Goal: Information Seeking & Learning: Learn about a topic

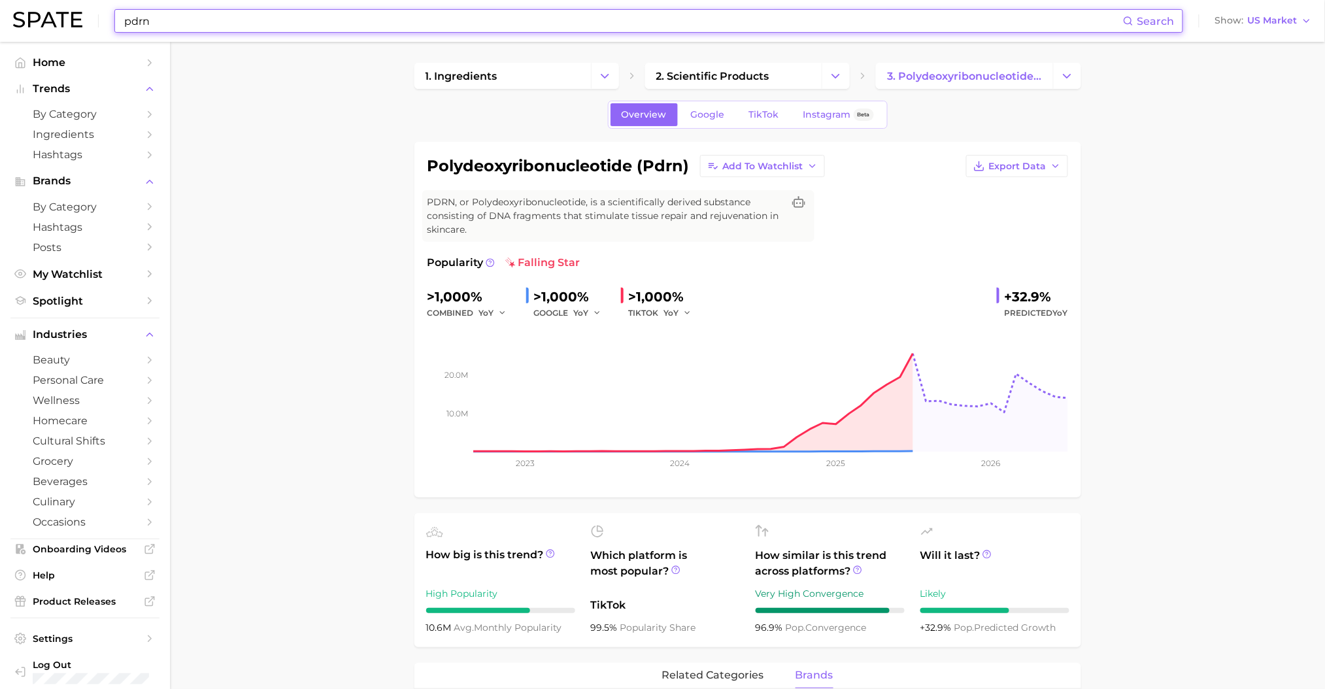
click at [314, 29] on input "pdrn" at bounding box center [623, 21] width 1000 height 22
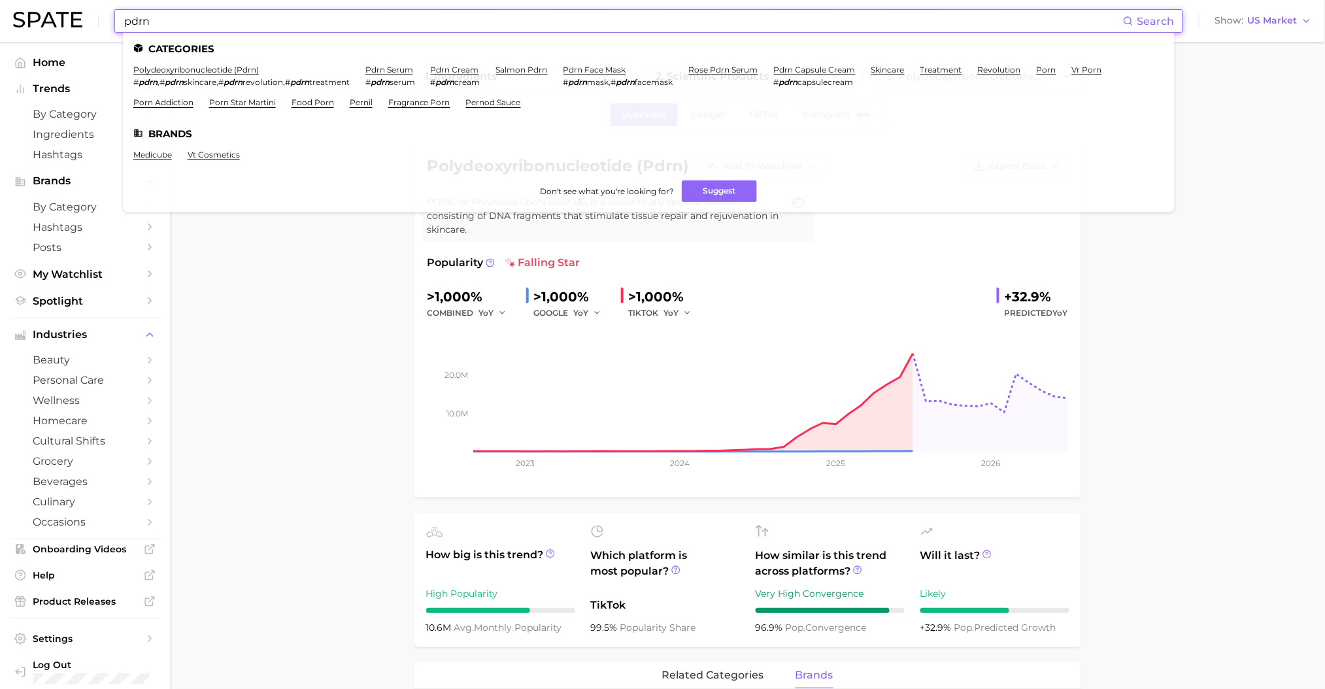
click at [314, 29] on input "pdrn" at bounding box center [623, 21] width 1000 height 22
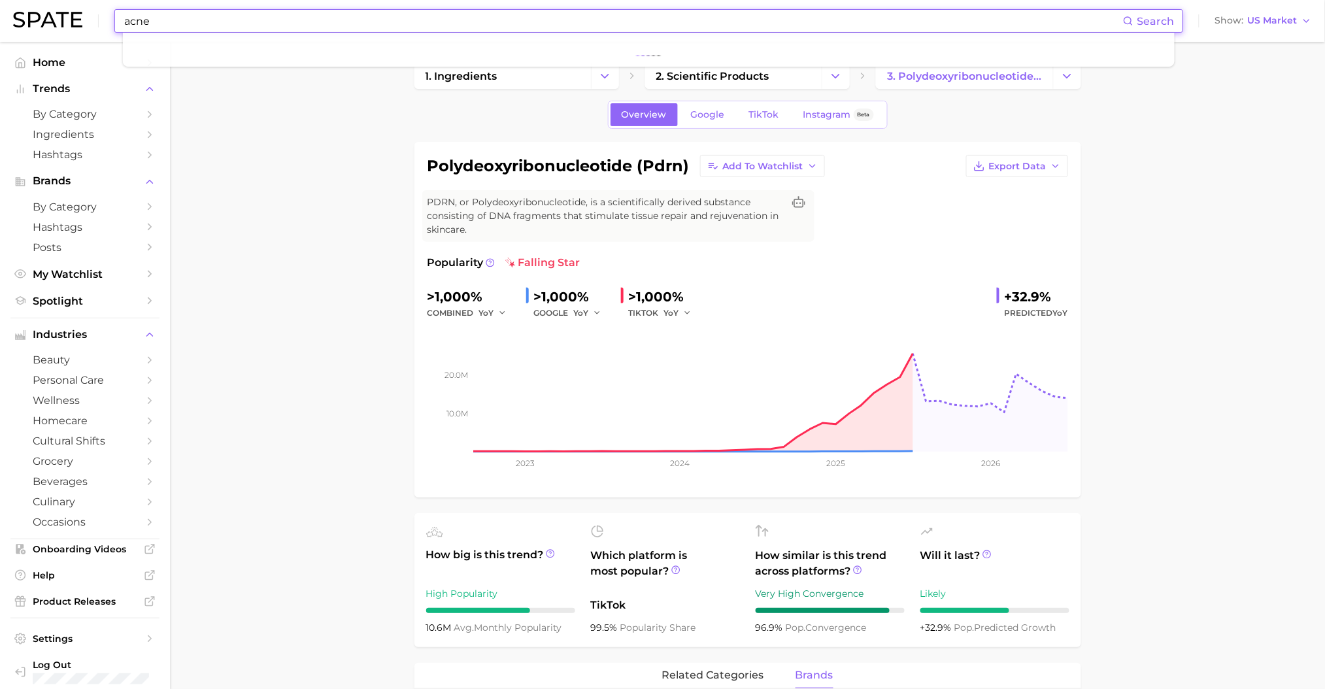
type input "acne"
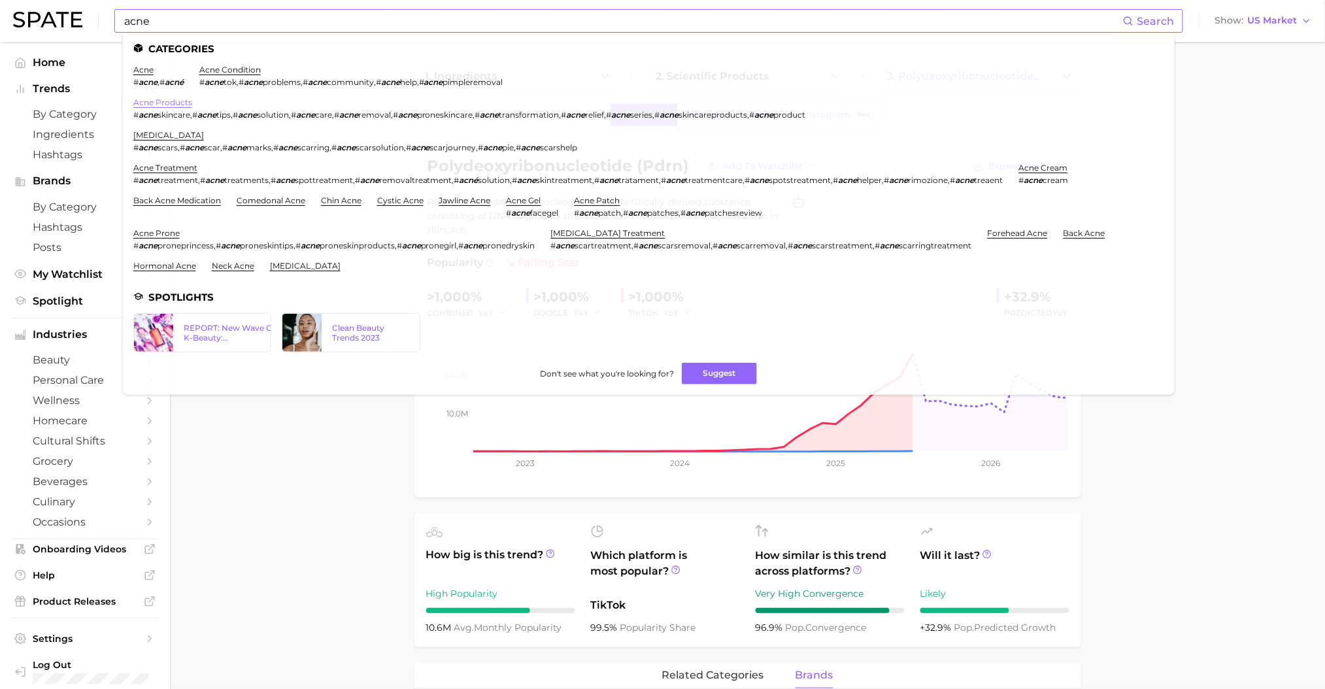
click at [157, 98] on link "acne products" at bounding box center [162, 102] width 59 height 10
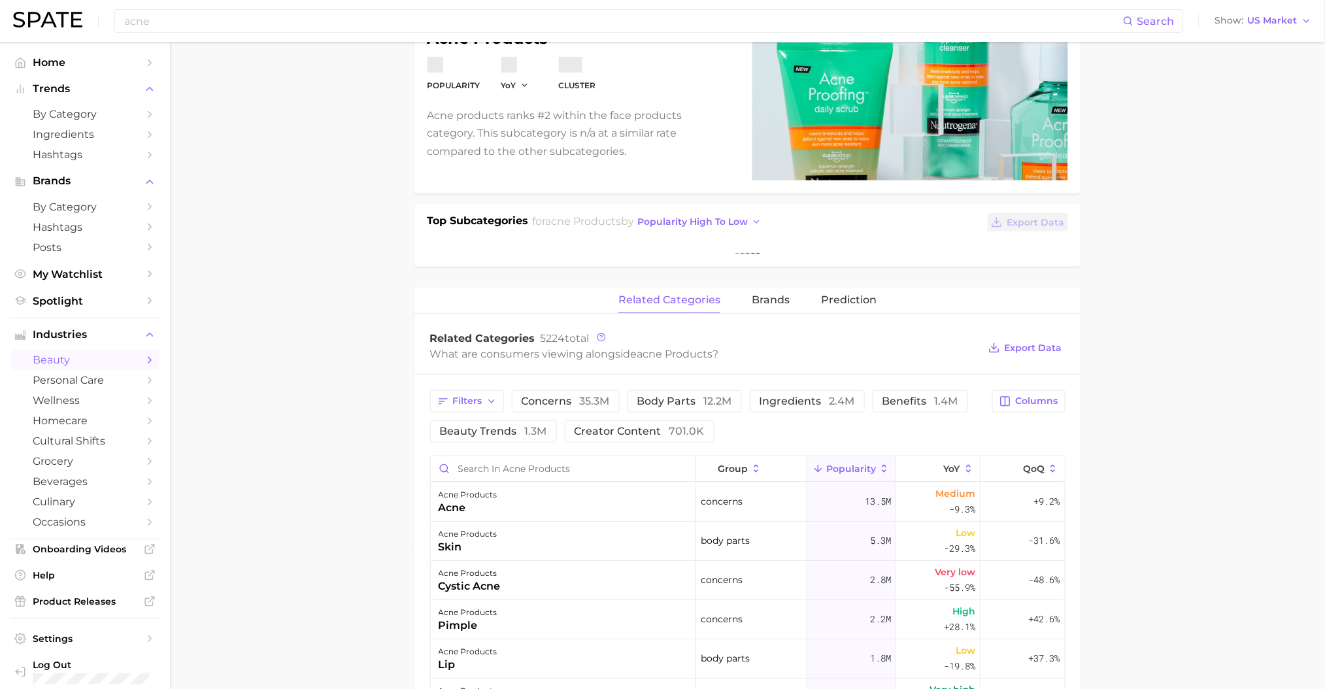
scroll to position [174, 0]
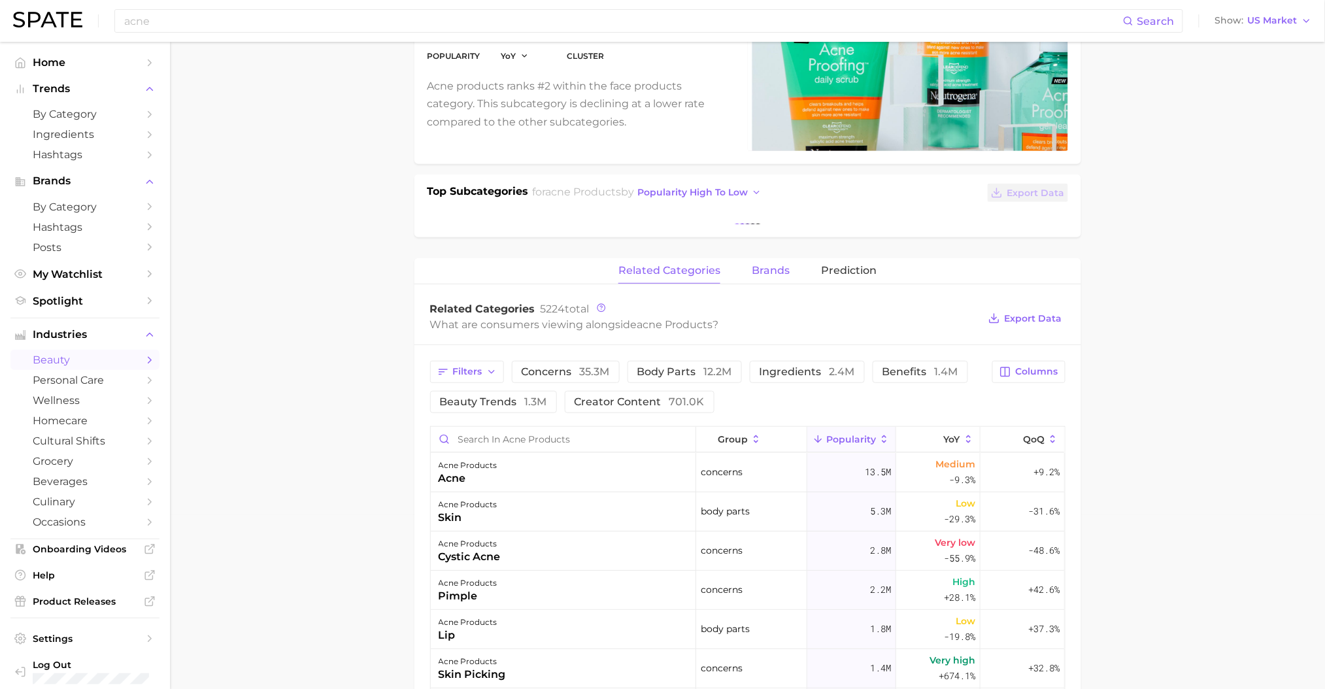
click at [765, 273] on span "brands" at bounding box center [771, 271] width 38 height 12
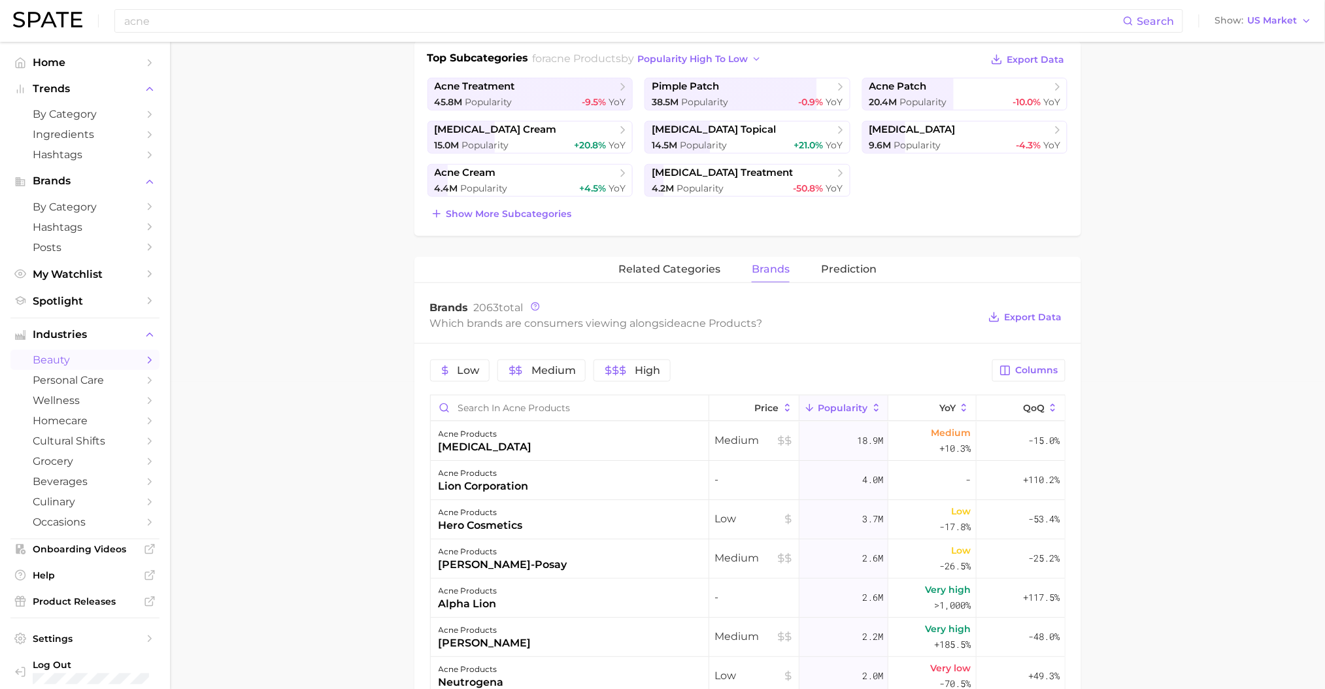
scroll to position [0, 0]
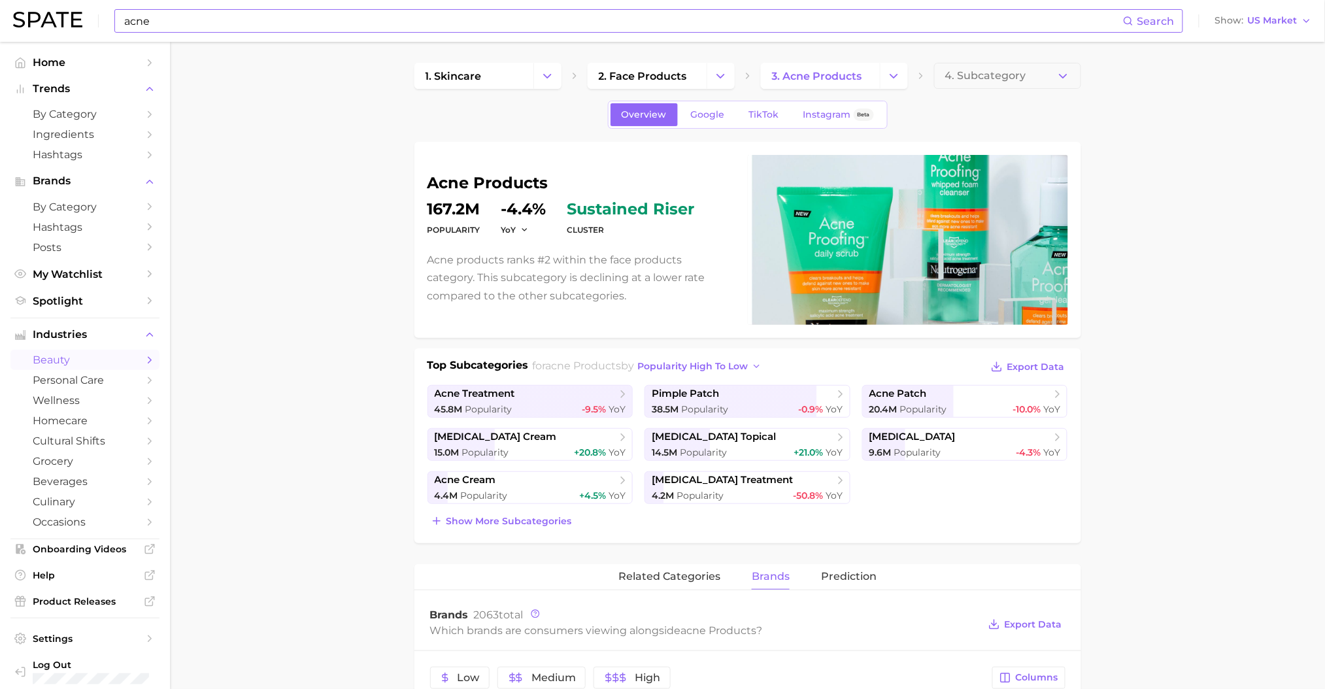
click at [266, 22] on input "acne" at bounding box center [623, 21] width 1000 height 22
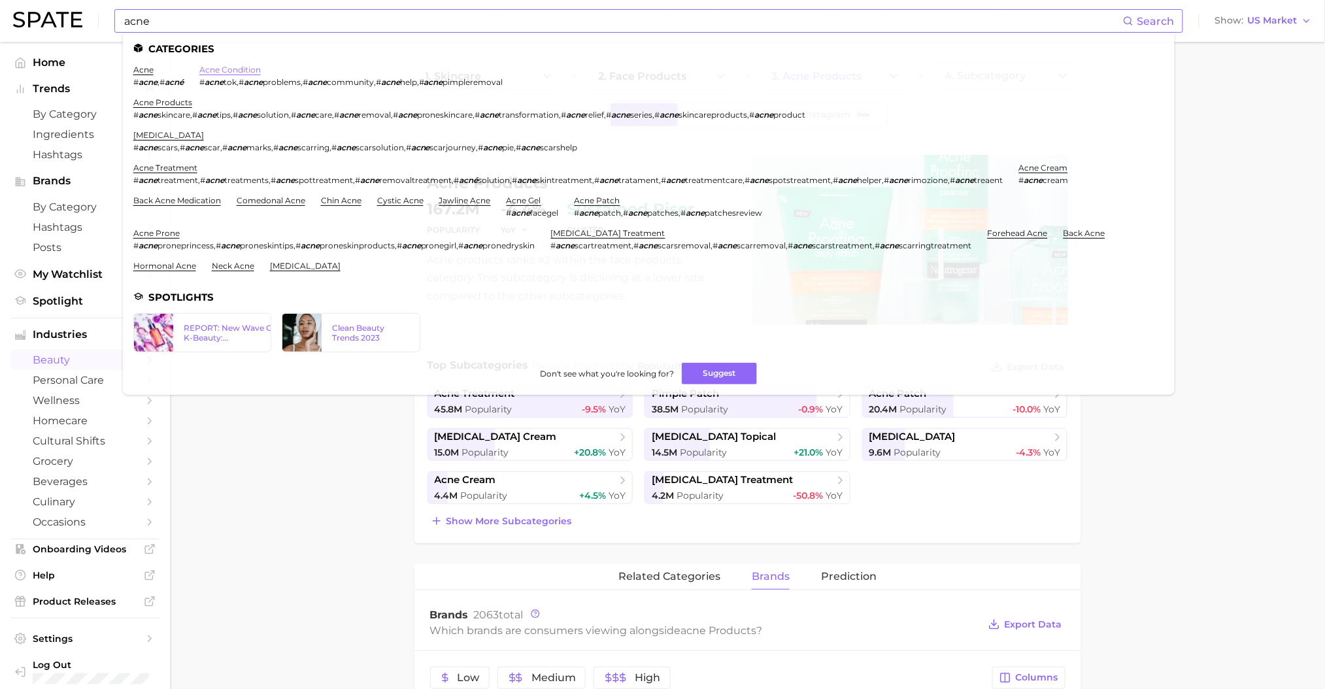
click at [211, 65] on link "acne condition" at bounding box center [229, 70] width 61 height 10
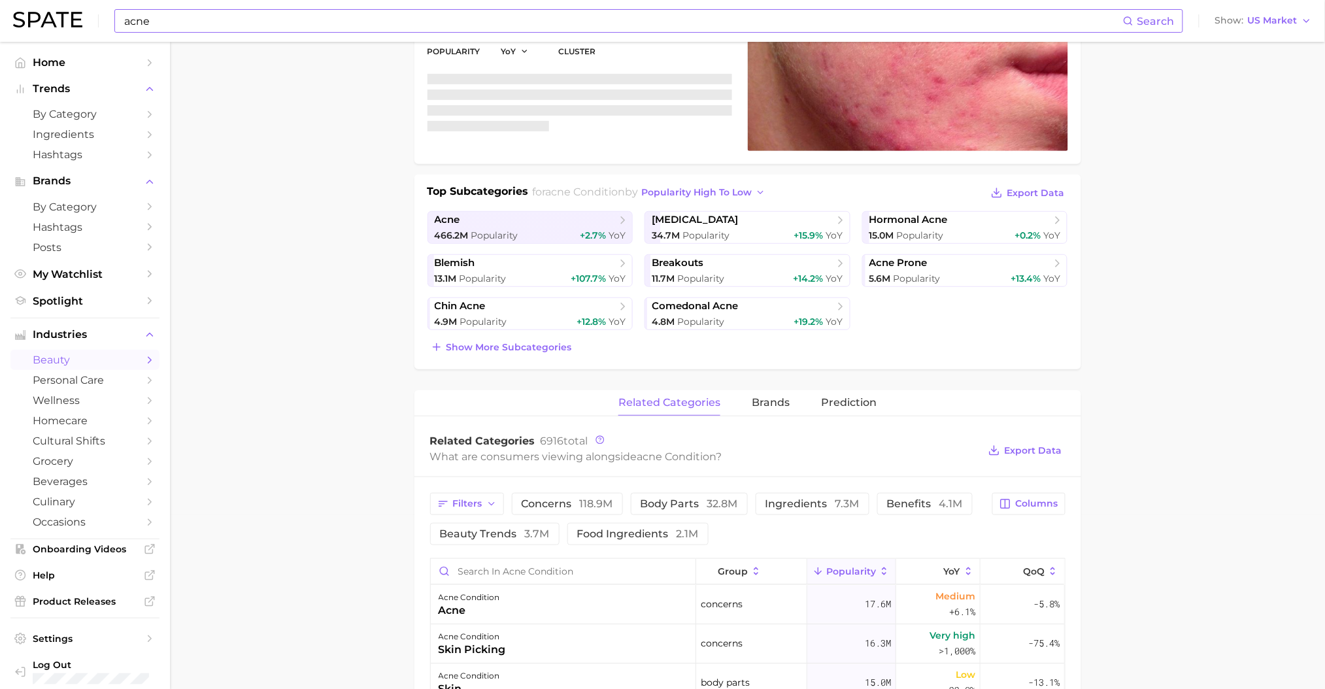
scroll to position [179, 0]
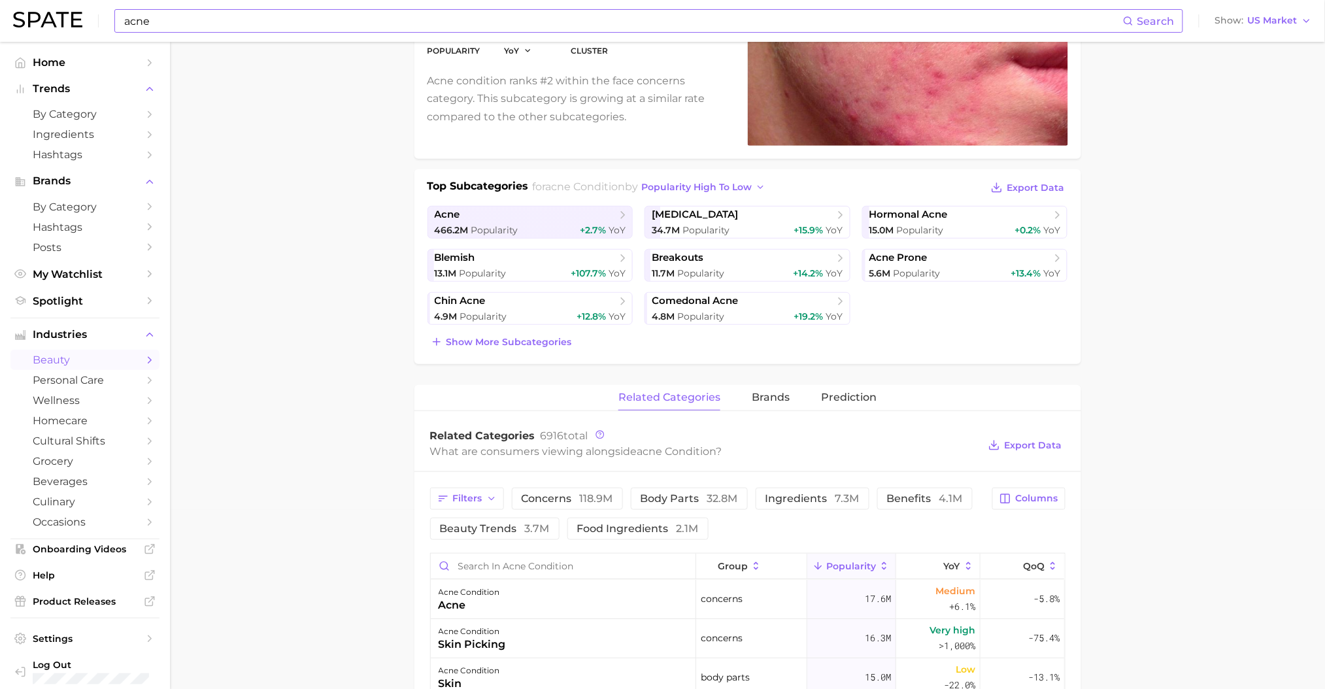
click at [790, 405] on div "related categories brands Prediction" at bounding box center [747, 398] width 667 height 26
click at [773, 400] on span "brands" at bounding box center [771, 398] width 38 height 12
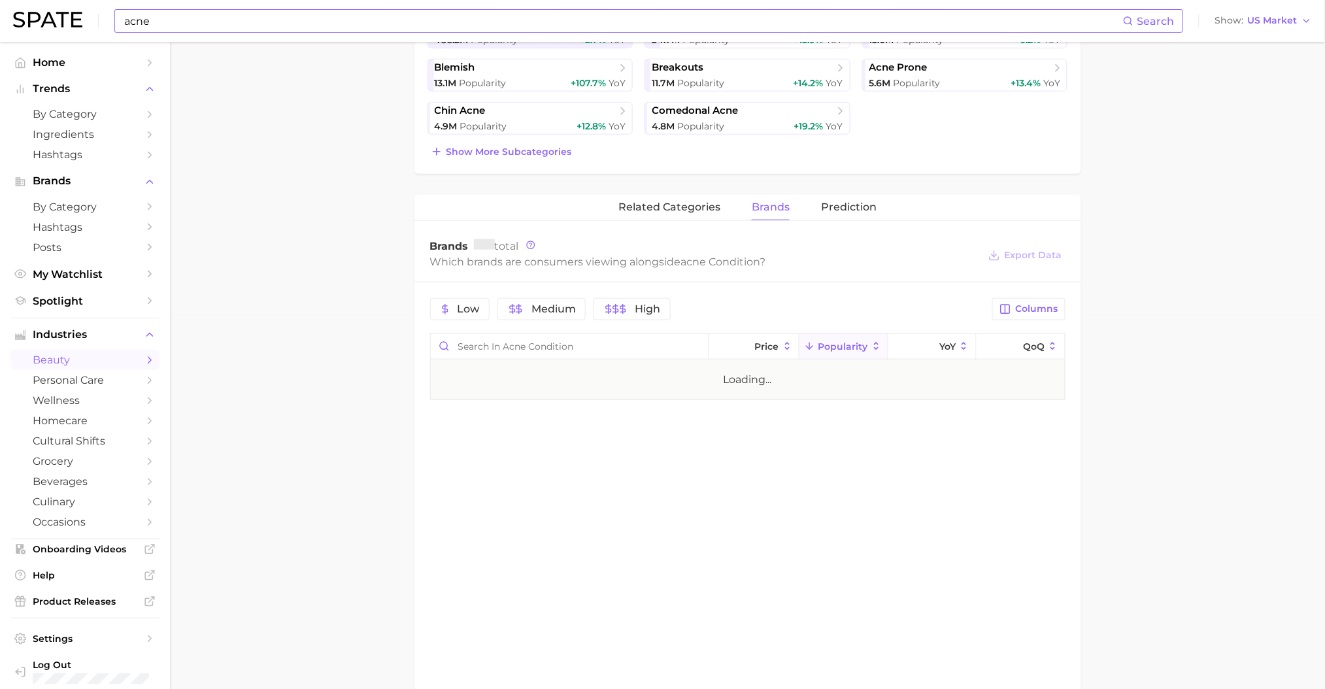
scroll to position [546, 0]
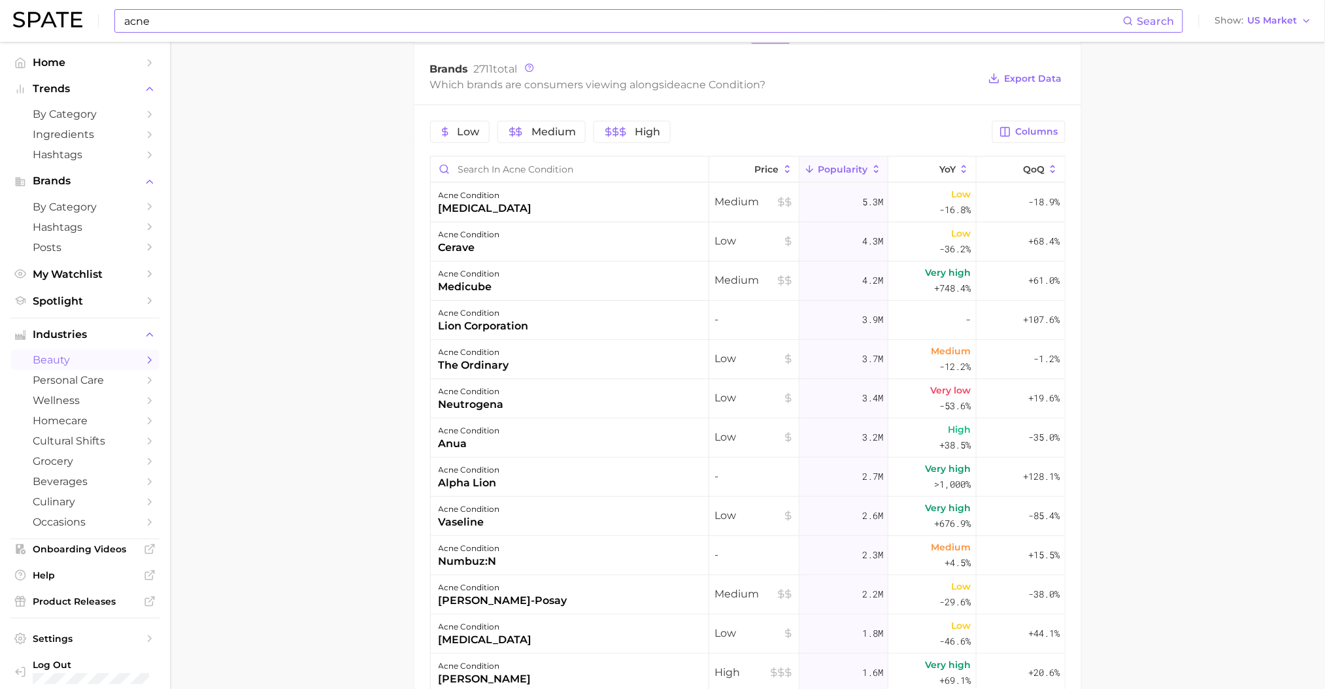
click at [260, 18] on input "acne" at bounding box center [623, 21] width 1000 height 22
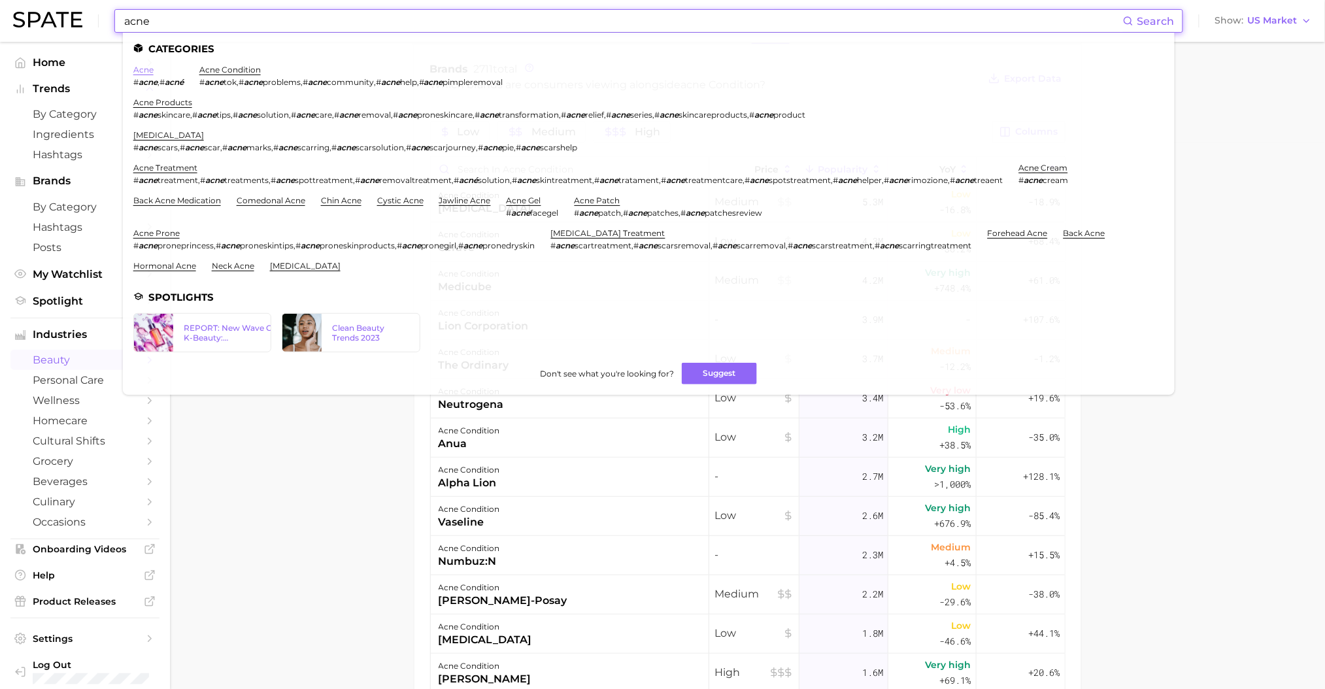
click at [145, 71] on link "acne" at bounding box center [143, 70] width 20 height 10
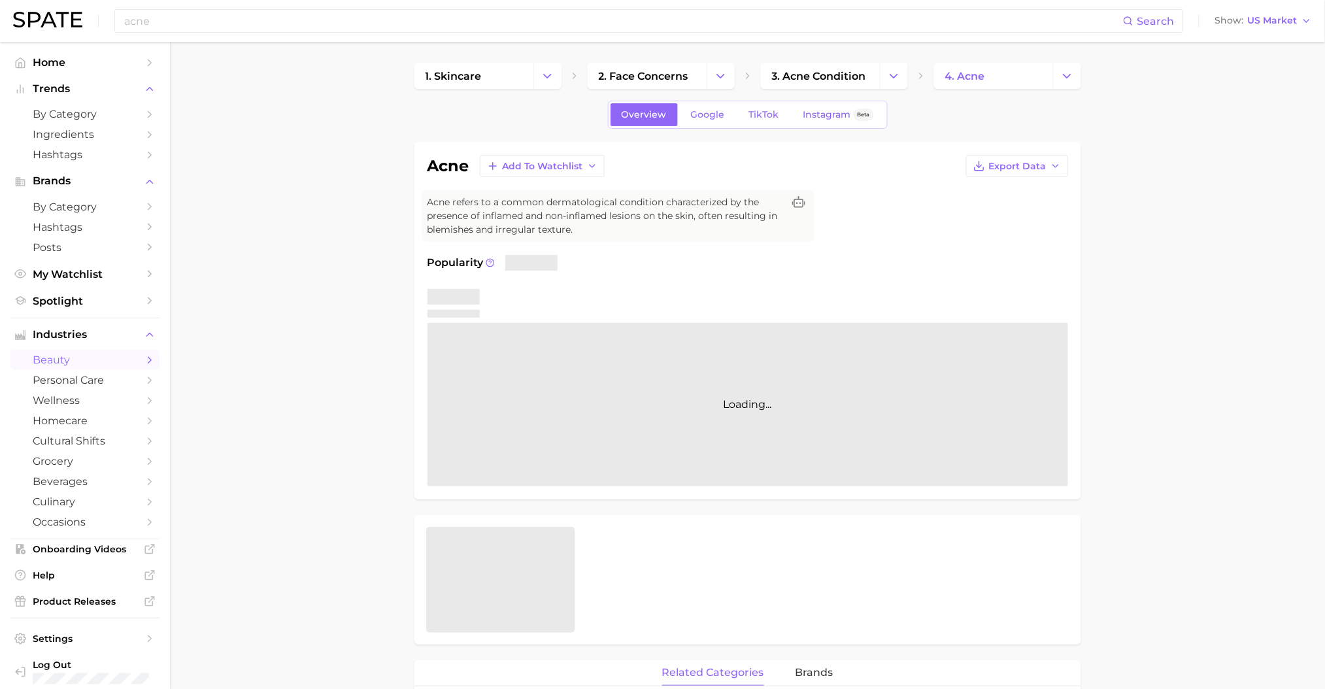
scroll to position [174, 0]
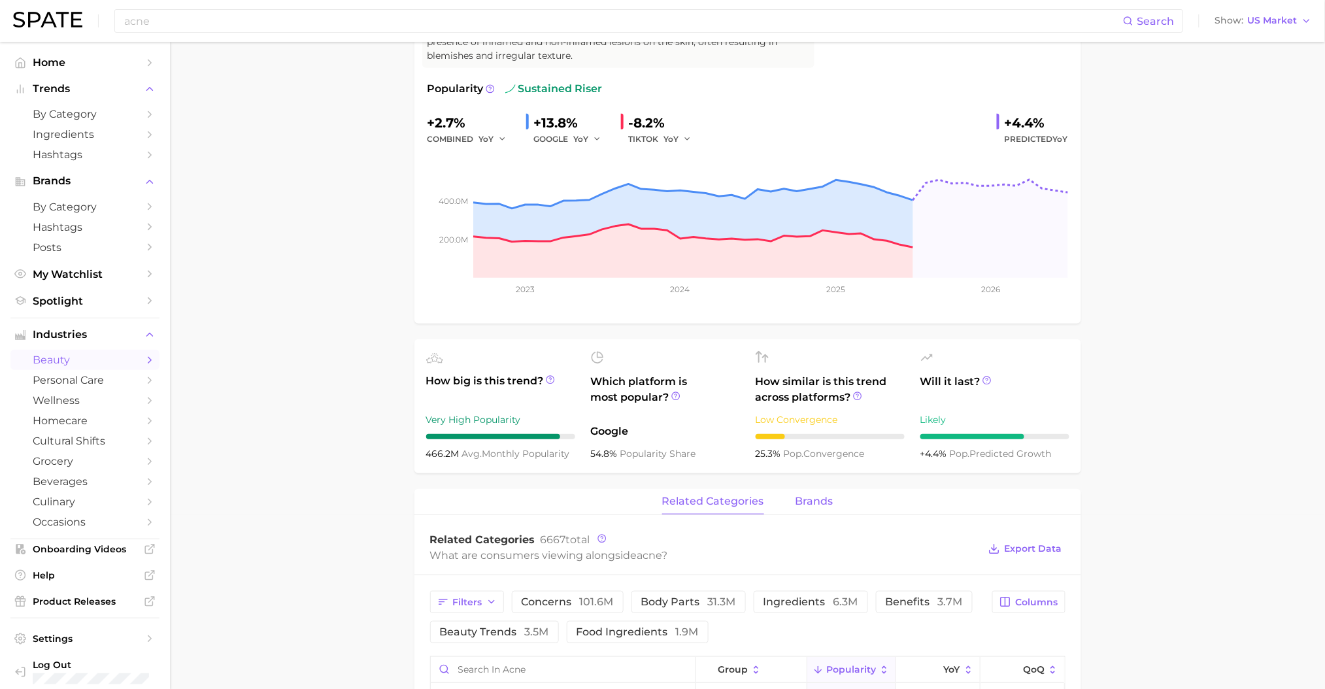
click at [820, 509] on button "brands" at bounding box center [815, 501] width 38 height 25
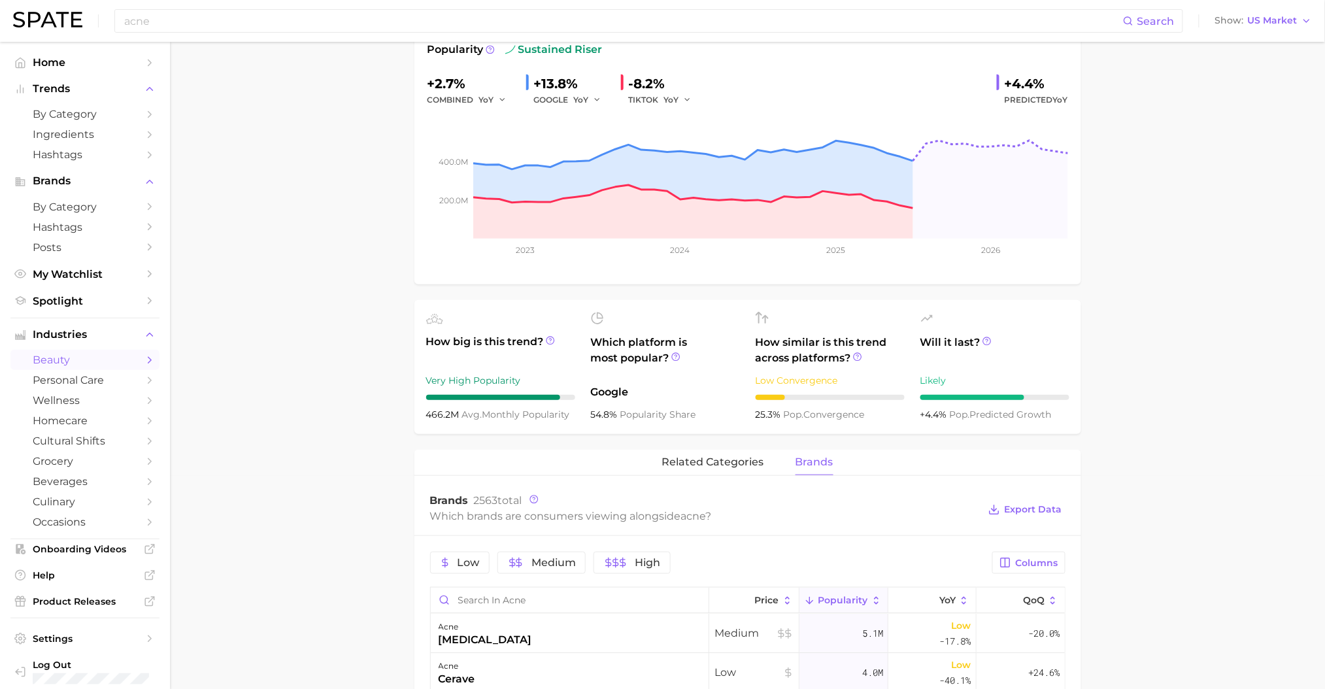
scroll to position [0, 0]
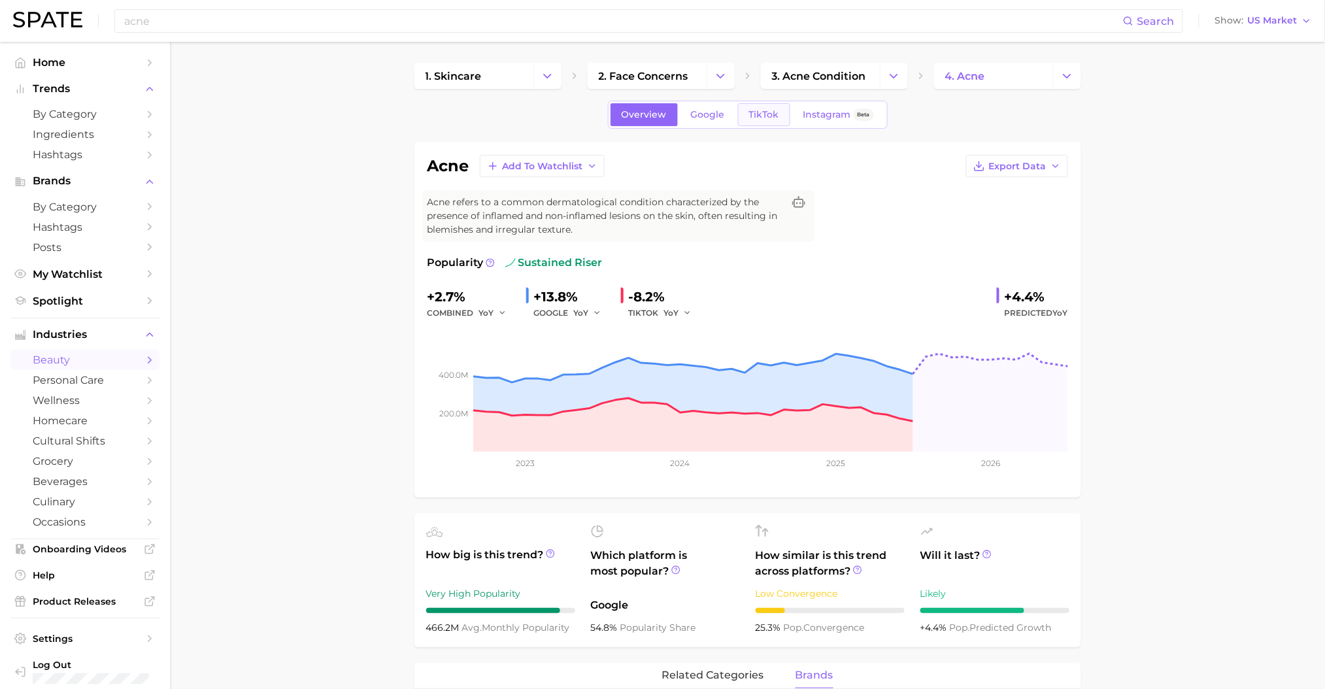
click at [747, 118] on link "TikTok" at bounding box center [764, 114] width 52 height 23
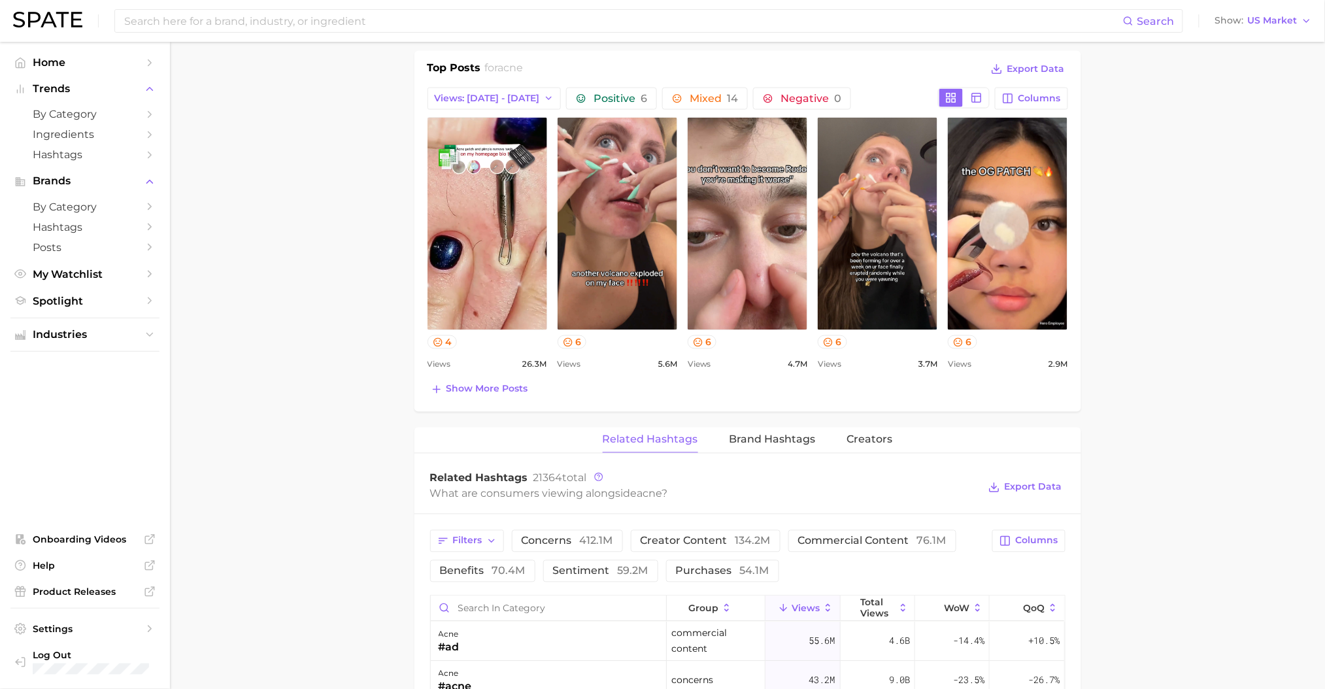
scroll to position [697, 0]
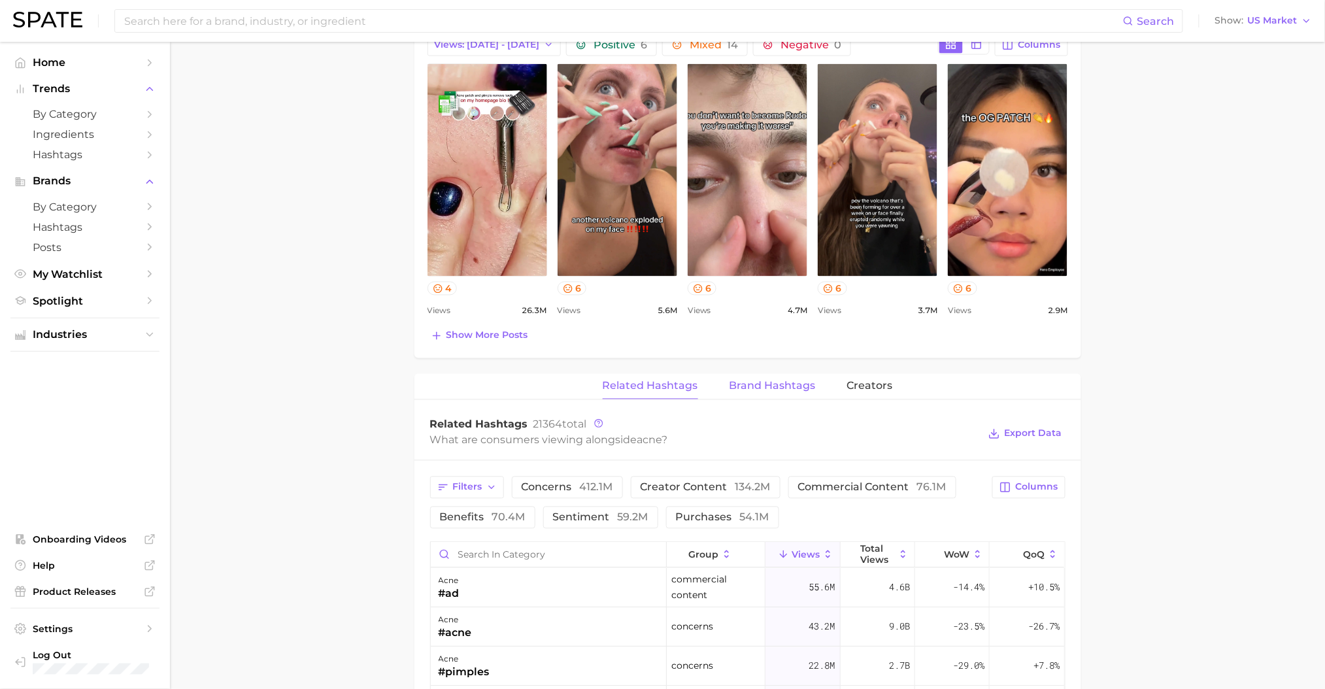
click at [758, 390] on span "Brand Hashtags" at bounding box center [773, 386] width 86 height 12
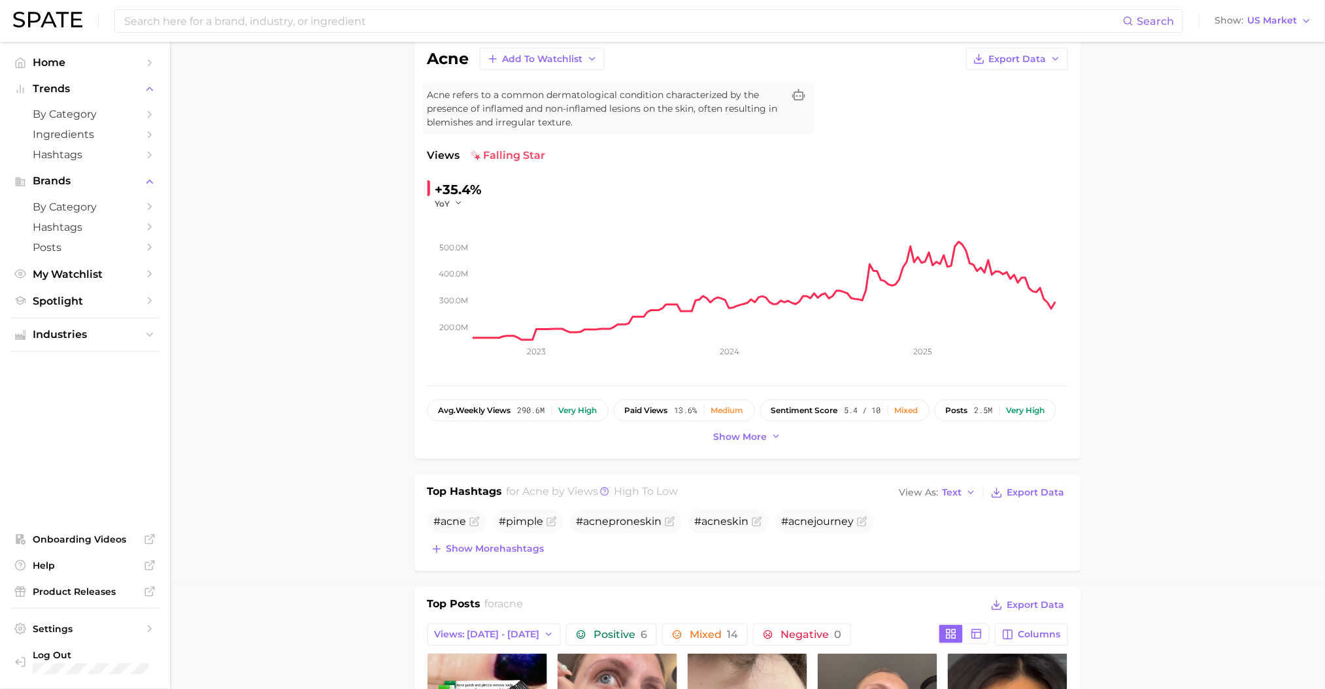
scroll to position [0, 0]
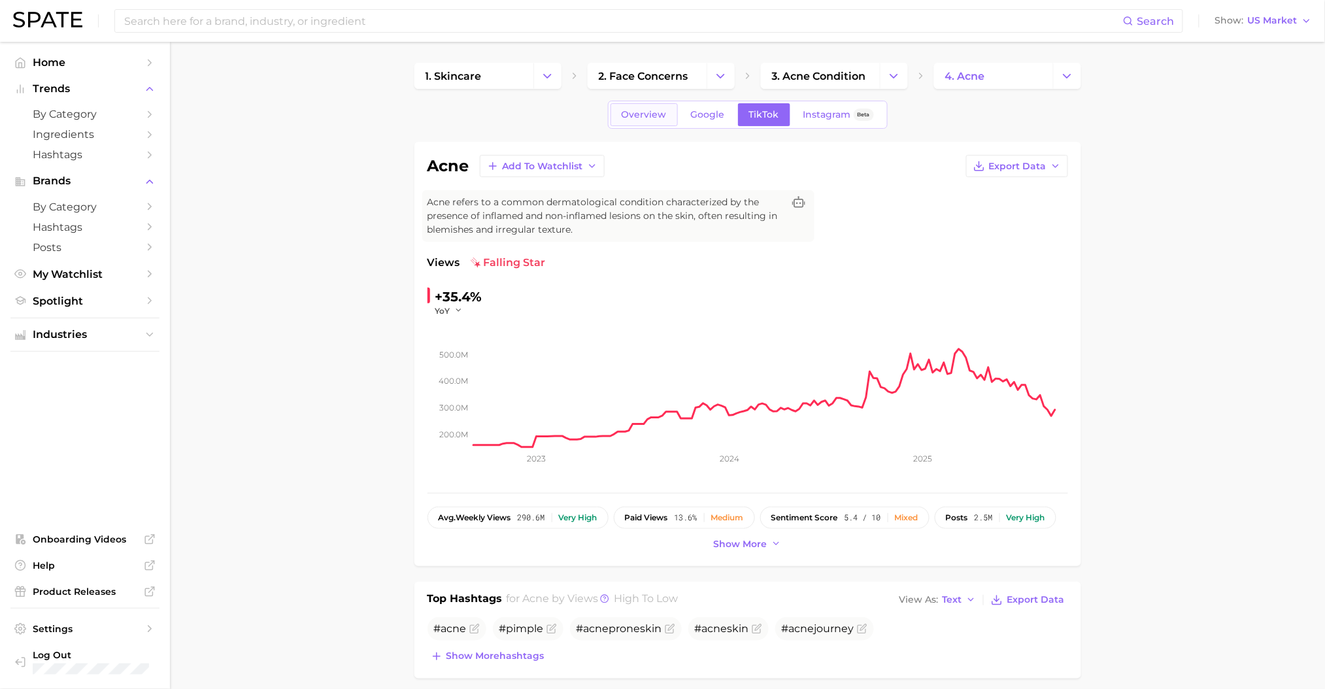
click at [663, 118] on span "Overview" at bounding box center [644, 114] width 45 height 11
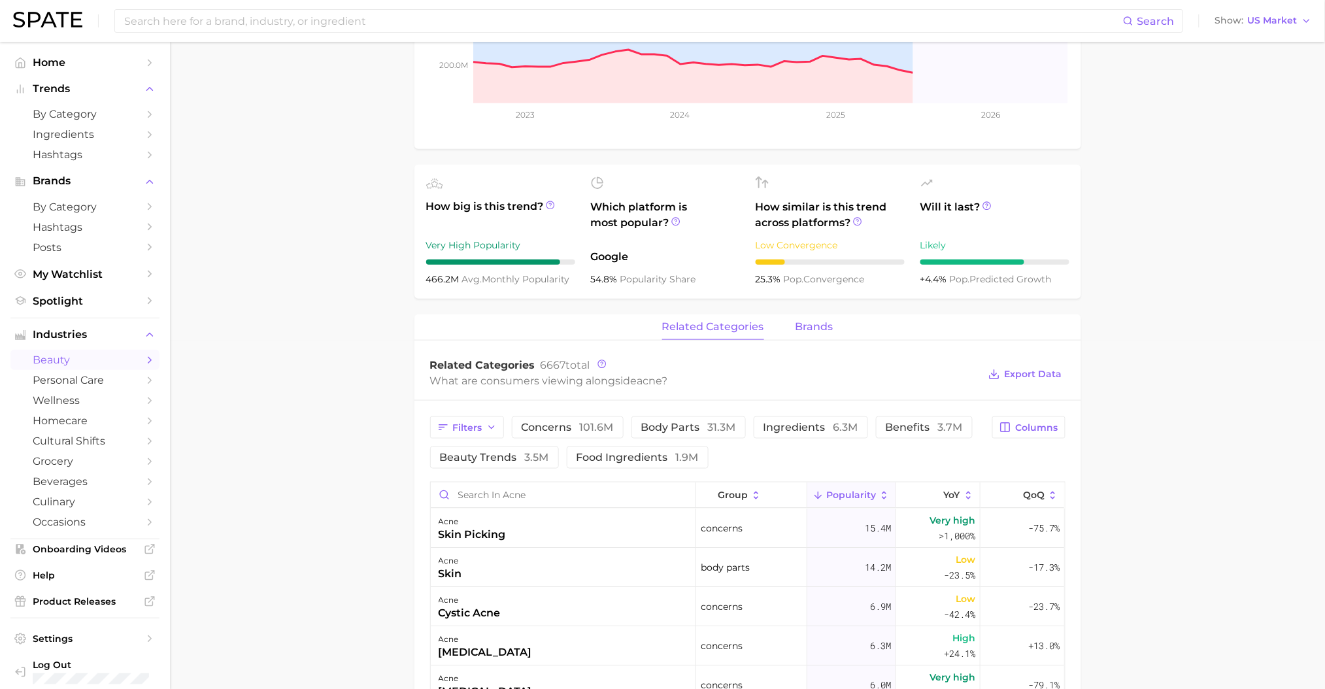
click at [801, 321] on span "brands" at bounding box center [815, 327] width 38 height 12
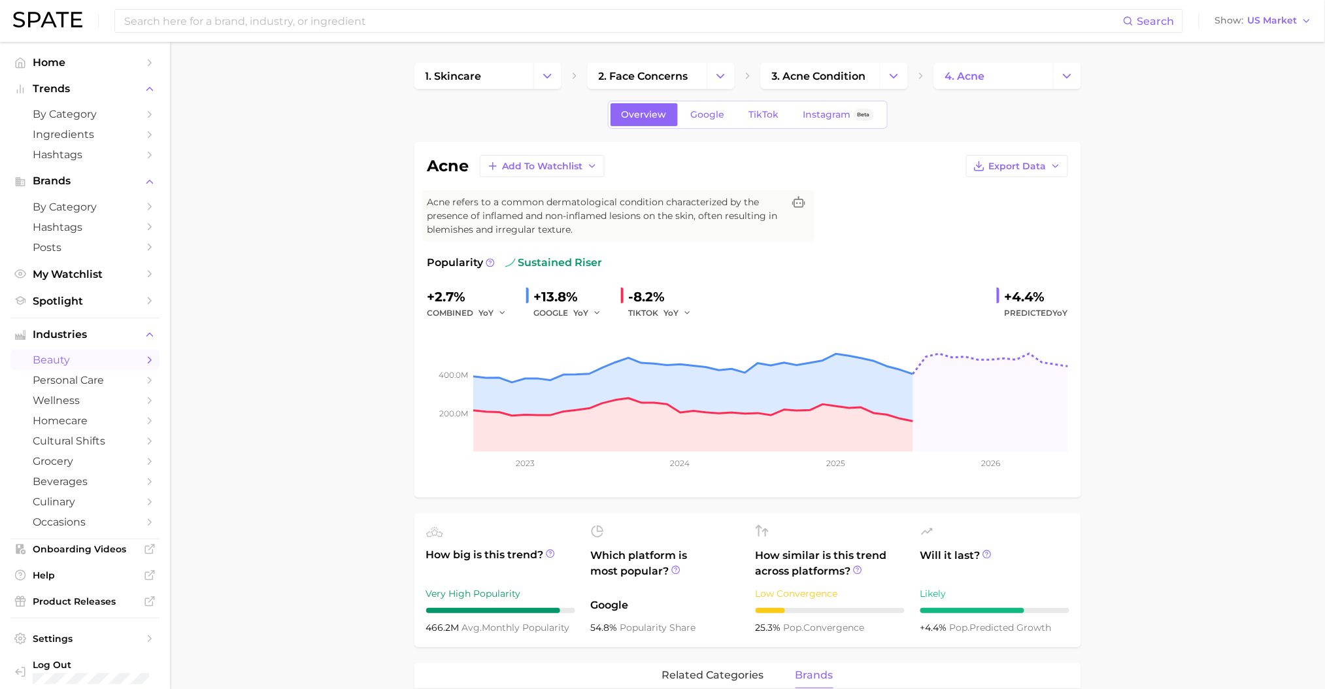
scroll to position [174, 0]
